Goal: Find specific page/section: Find specific page/section

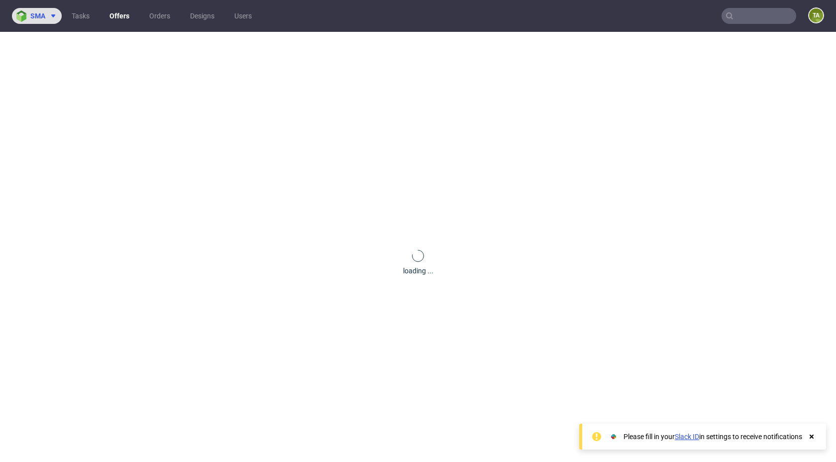
click at [60, 16] on button "sma" at bounding box center [37, 16] width 50 height 16
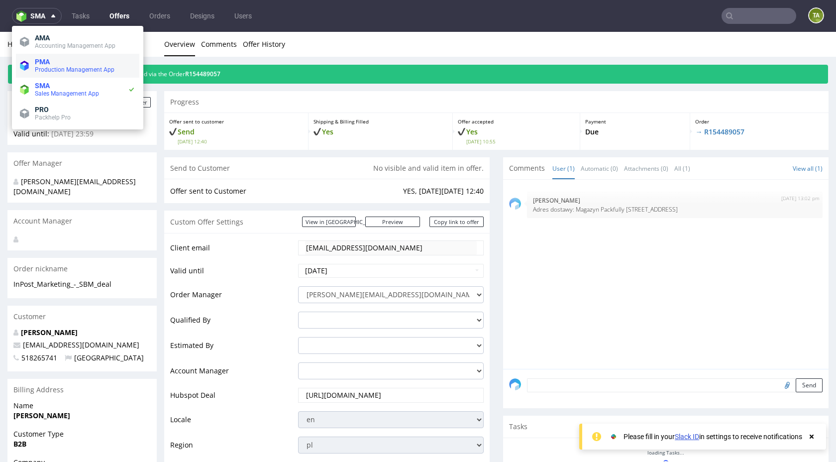
click at [65, 68] on span "Production Management App" at bounding box center [75, 69] width 80 height 7
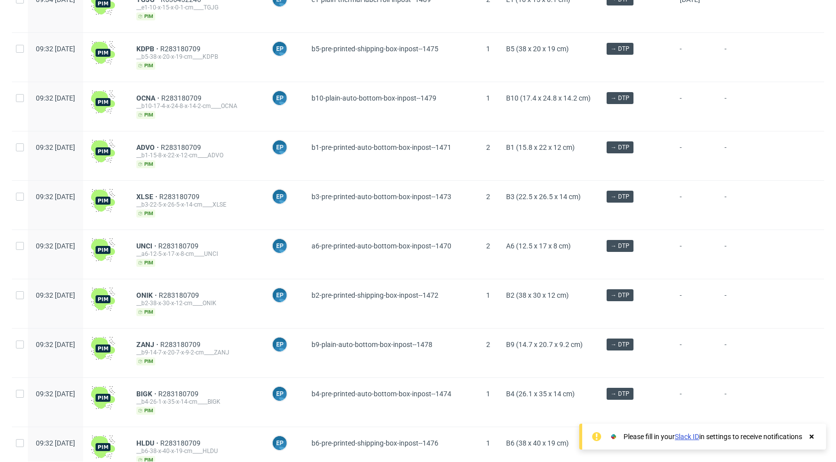
scroll to position [162, 0]
click at [161, 148] on span "ADVO" at bounding box center [148, 148] width 24 height 8
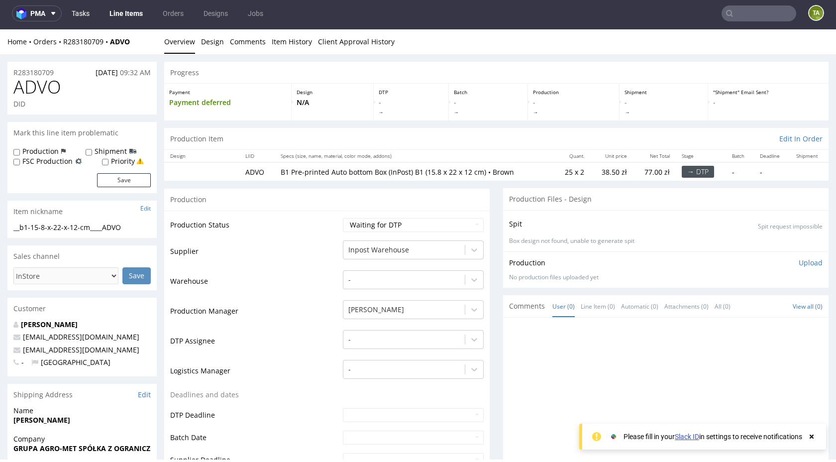
click at [81, 11] on link "Tasks" at bounding box center [81, 13] width 30 height 16
